Goal: Information Seeking & Learning: Learn about a topic

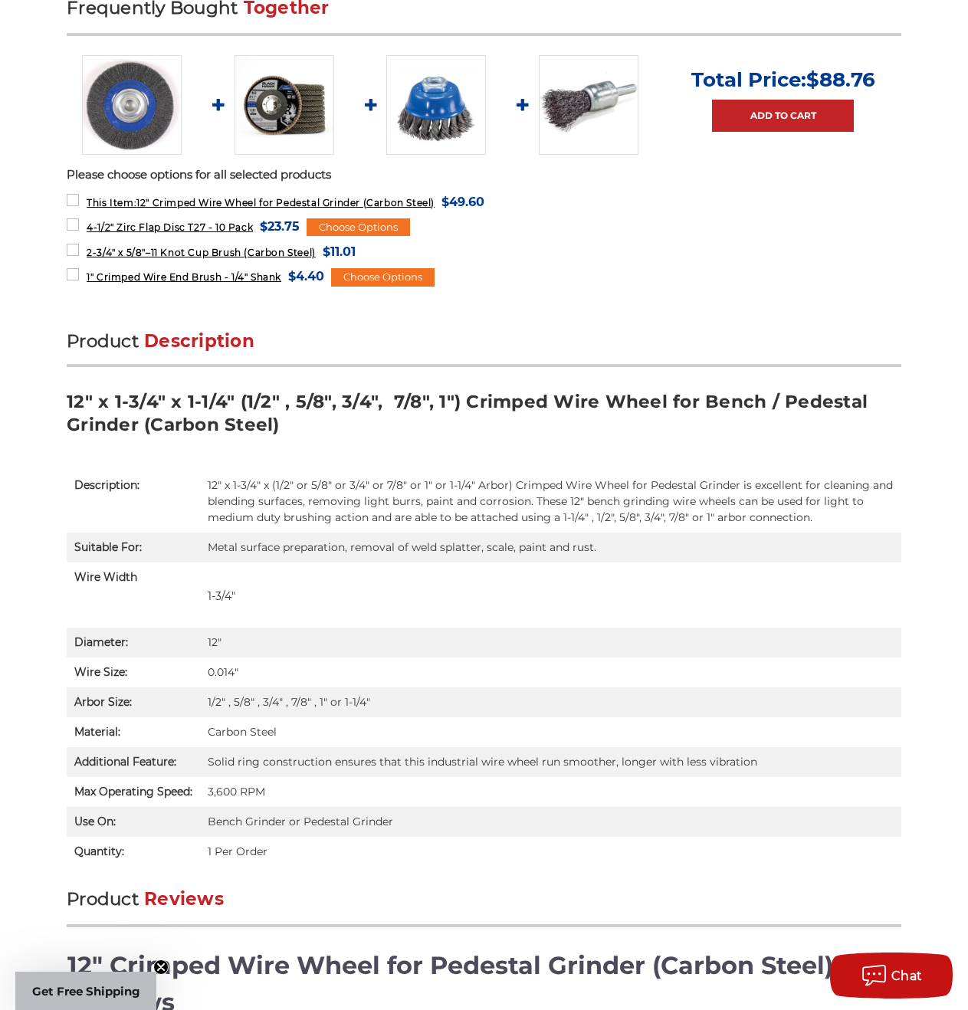
scroll to position [689, 0]
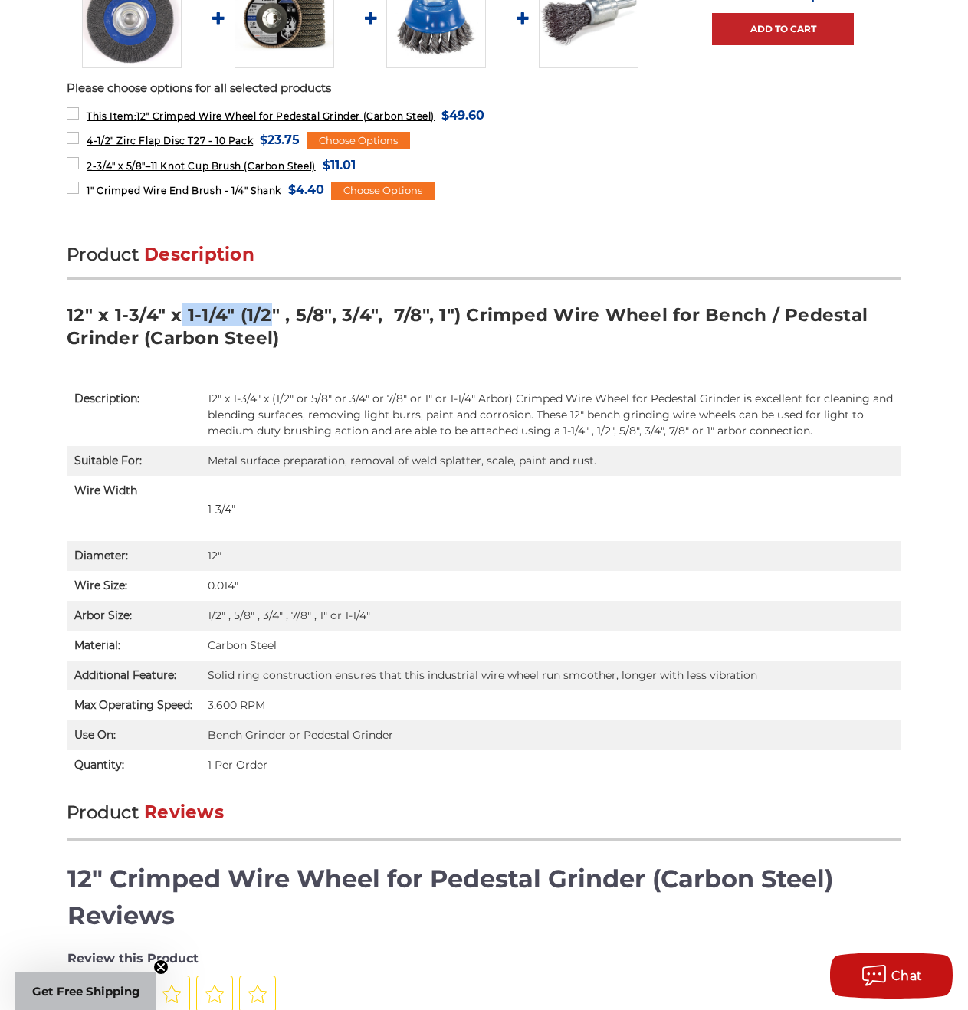
drag, startPoint x: 264, startPoint y: 313, endPoint x: 179, endPoint y: 303, distance: 84.8
click at [179, 304] on h3 "12" x 1-3/4" x 1-1/4" (1/2" , 5/8", 3/4", 7/8", 1") Crimped Wire Wheel for Benc…" at bounding box center [484, 331] width 834 height 57
click at [393, 340] on h3 "12" x 1-3/4" x 1-1/4" (1/2" , 5/8", 3/4", 7/8", 1") Crimped Wire Wheel for Benc…" at bounding box center [484, 331] width 834 height 57
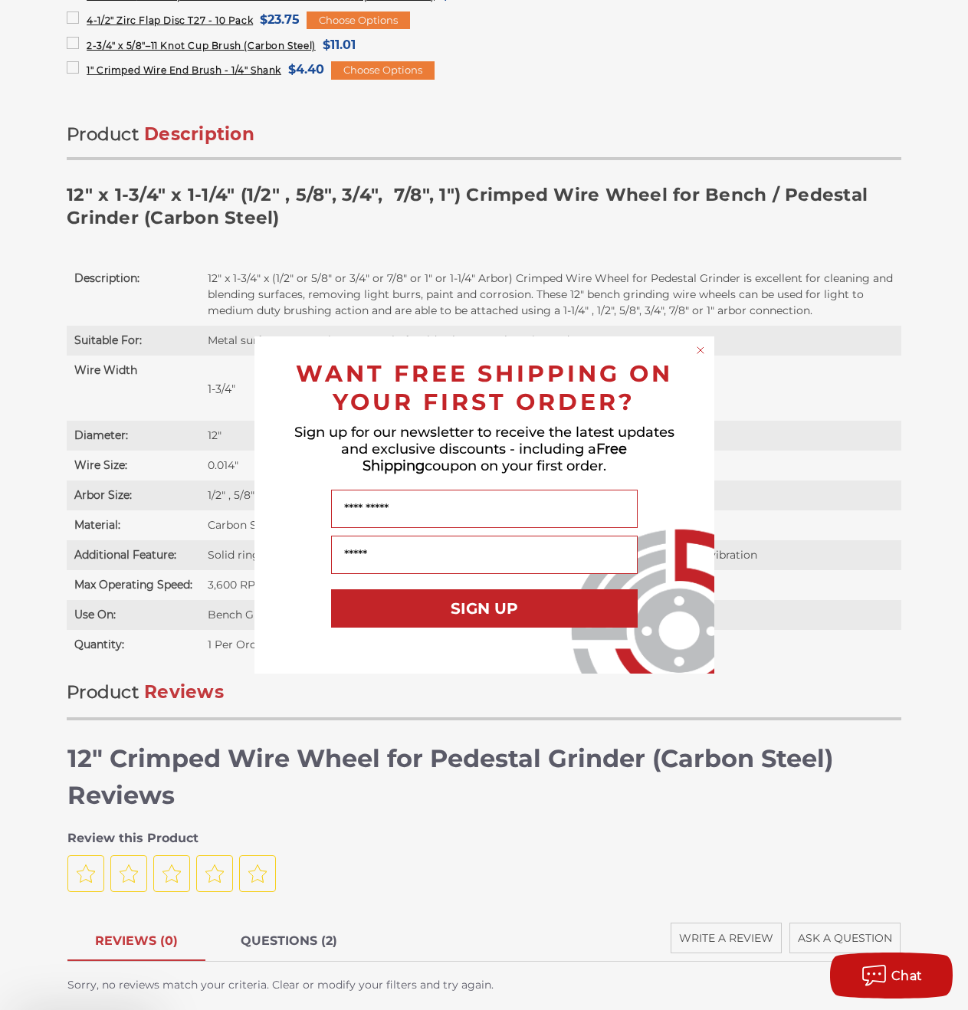
scroll to position [1226, 0]
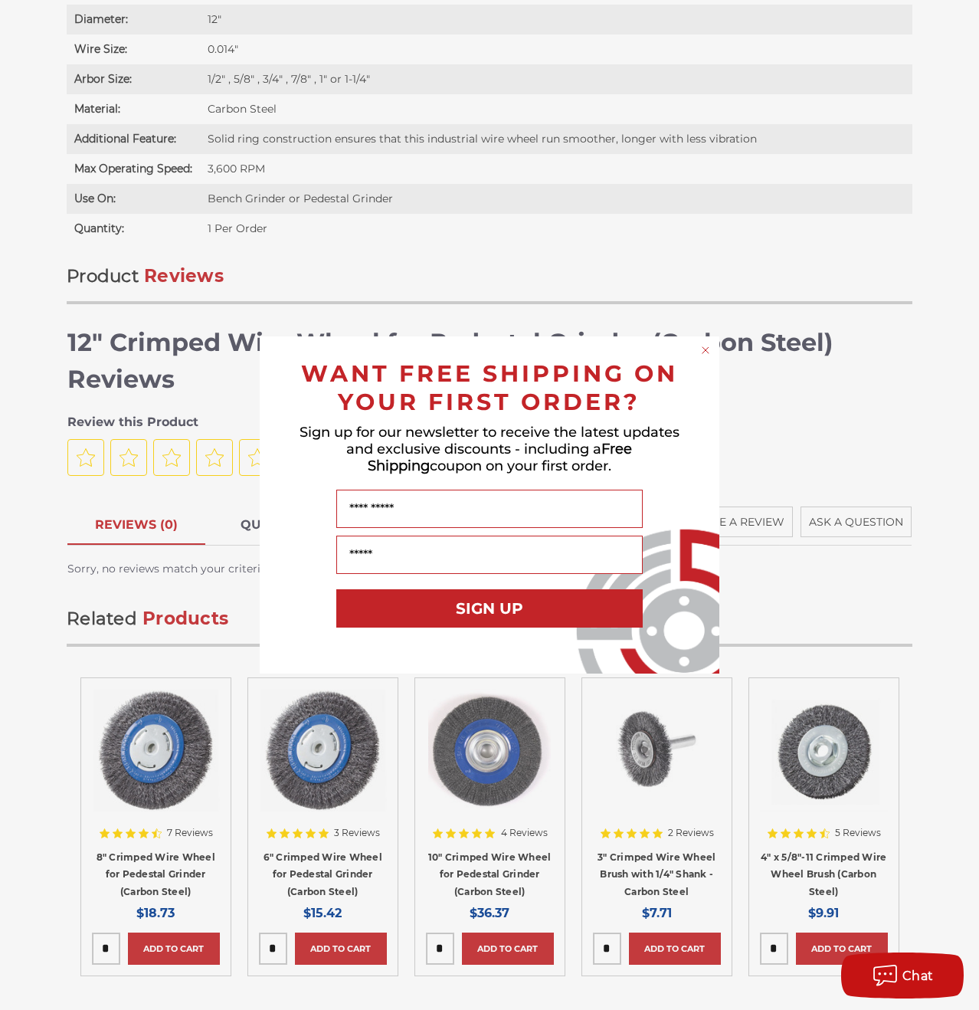
drag, startPoint x: 584, startPoint y: 222, endPoint x: 537, endPoint y: 273, distance: 69.4
click at [582, 222] on div "Close dialog WANT FREE SHIPPING ON YOUR FIRST ORDER? Sign up for our newsletter…" at bounding box center [489, 505] width 979 height 1010
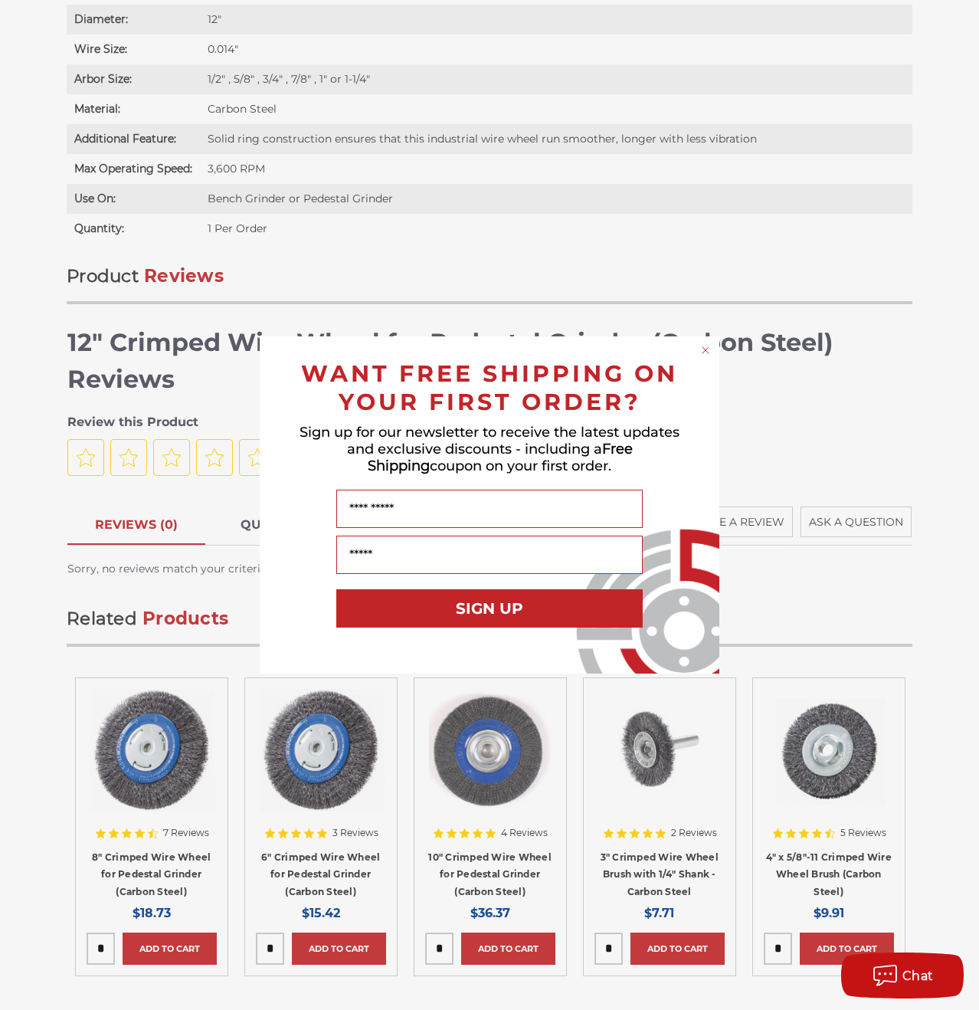
click at [702, 349] on circle "Close dialog" at bounding box center [706, 350] width 15 height 15
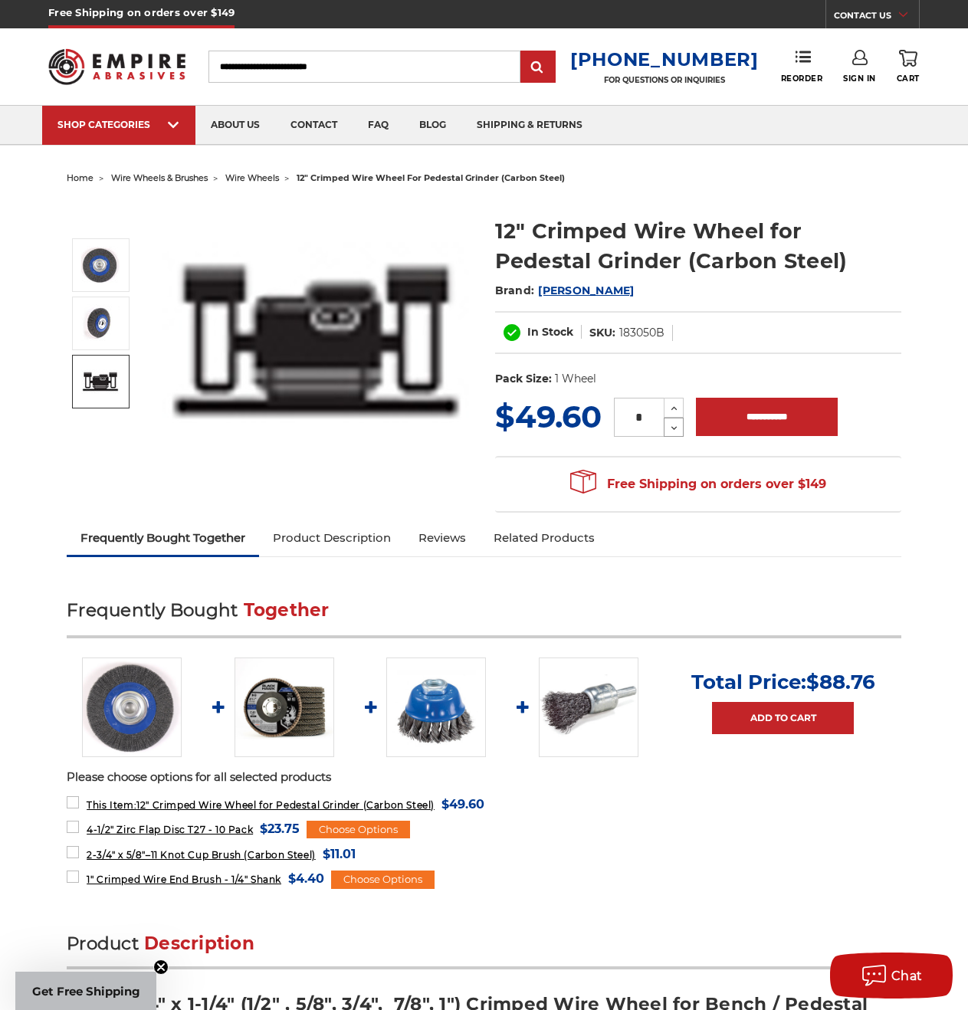
scroll to position [0, 0]
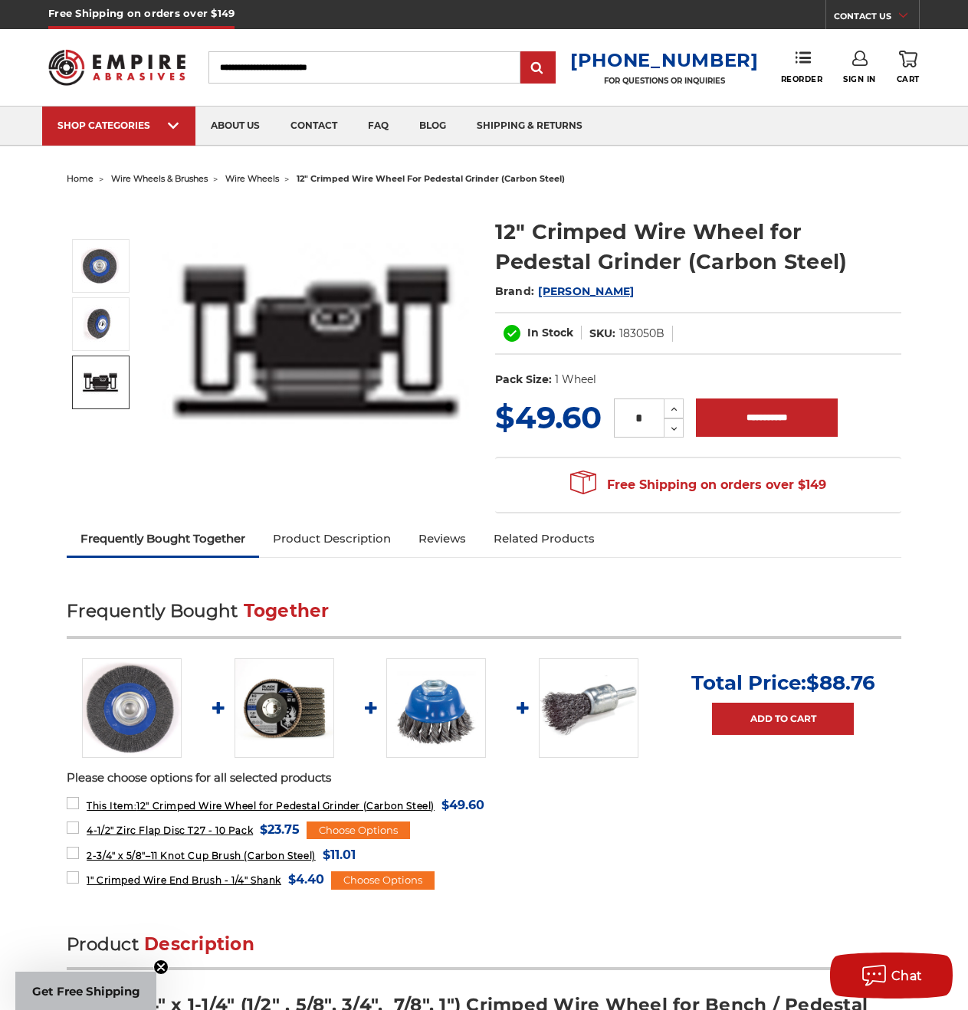
drag, startPoint x: 355, startPoint y: 539, endPoint x: 365, endPoint y: 546, distance: 12.1
click at [354, 539] on link "Product Description" at bounding box center [332, 539] width 146 height 34
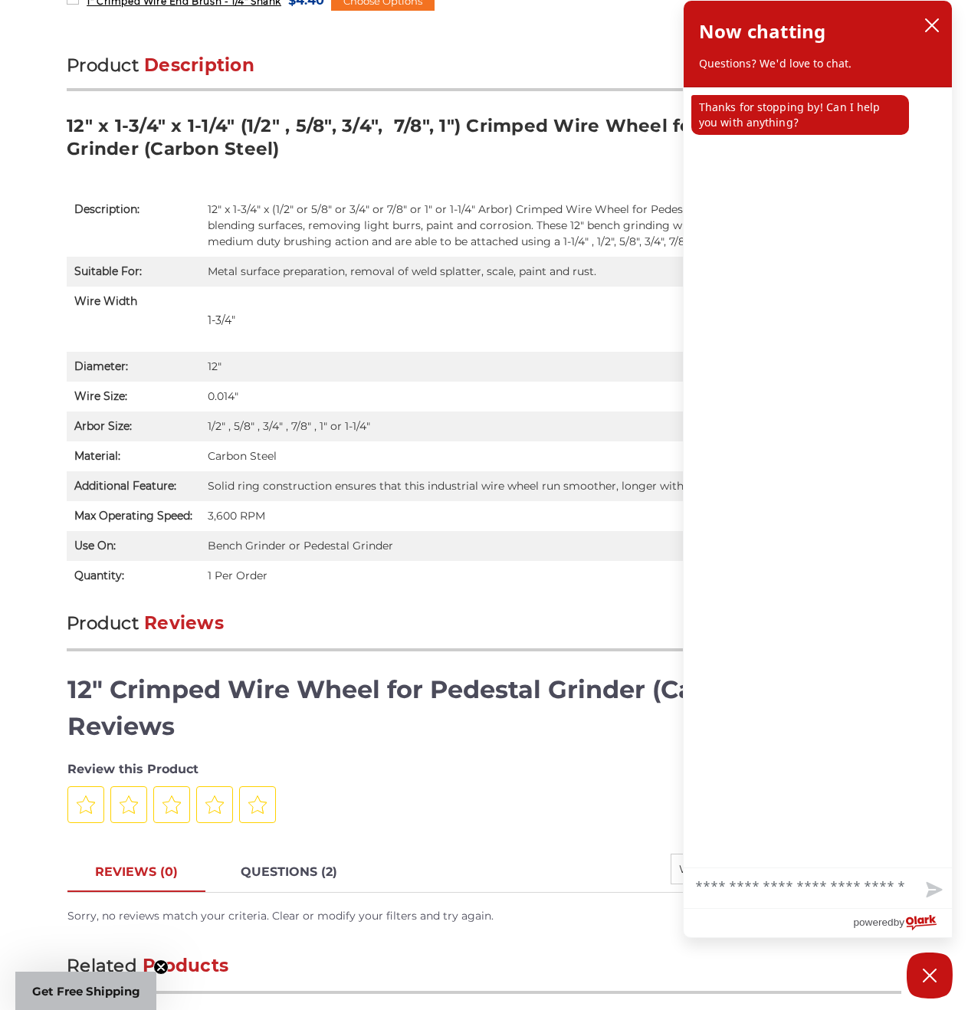
scroll to position [840, 0]
